Goal: Navigation & Orientation: Find specific page/section

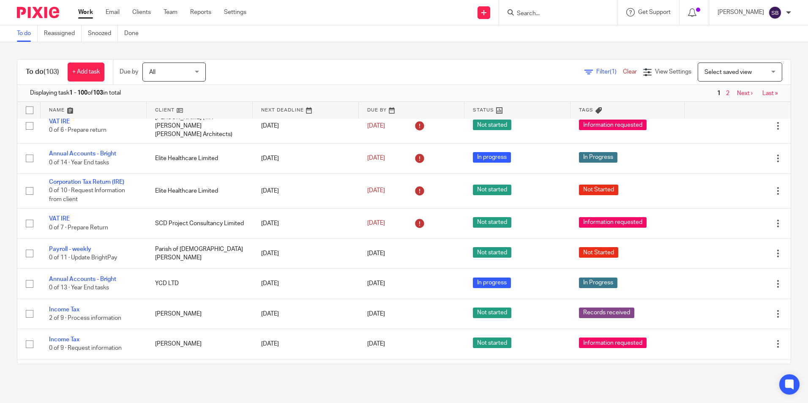
scroll to position [367, 0]
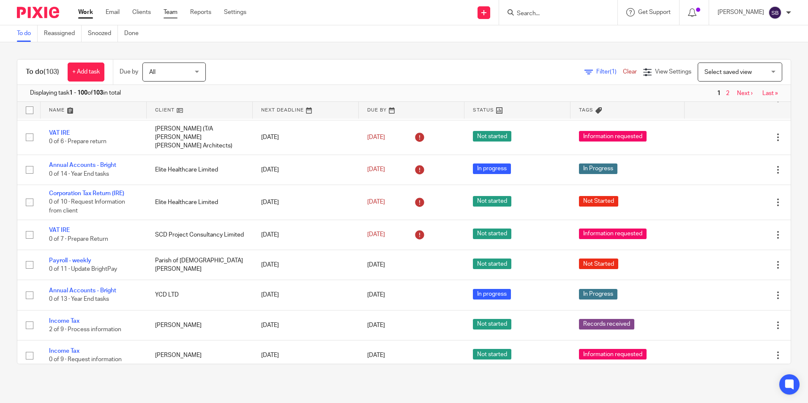
click at [171, 13] on link "Team" at bounding box center [171, 12] width 14 height 8
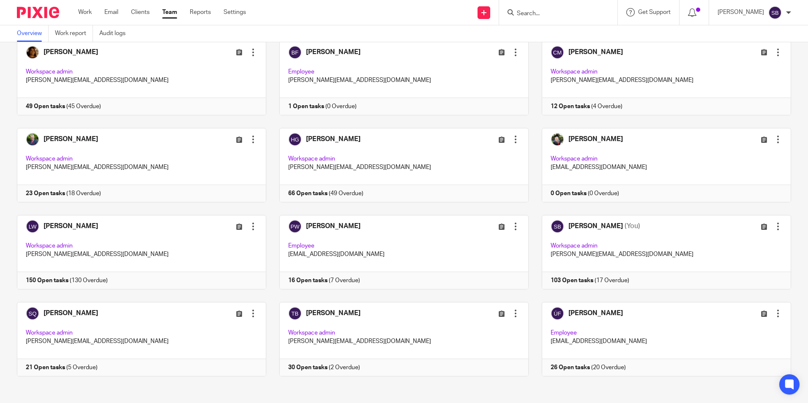
scroll to position [53, 0]
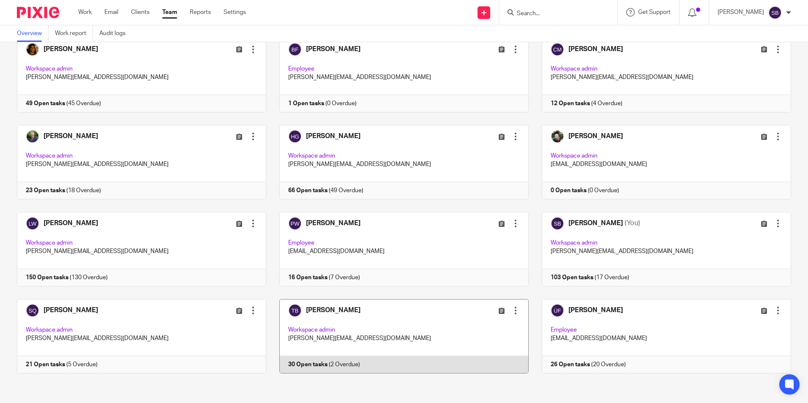
click at [345, 308] on link at bounding box center [397, 336] width 262 height 74
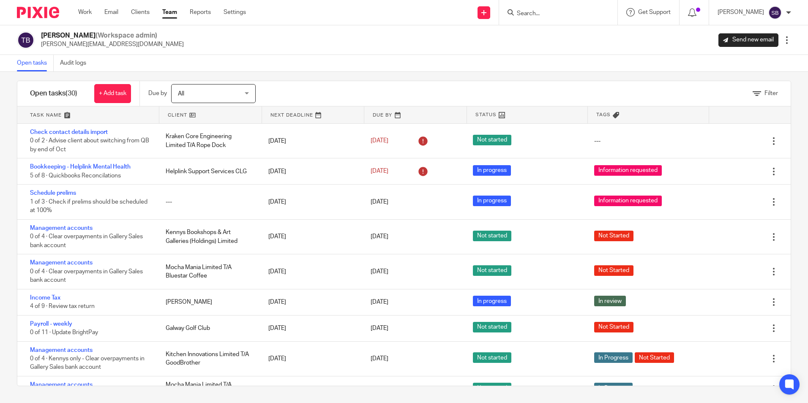
click at [167, 13] on link "Team" at bounding box center [169, 12] width 15 height 8
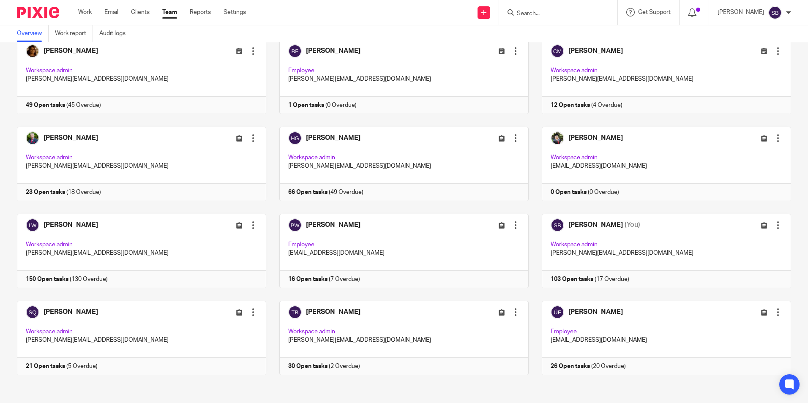
scroll to position [53, 0]
